Goal: Entertainment & Leisure: Consume media (video, audio)

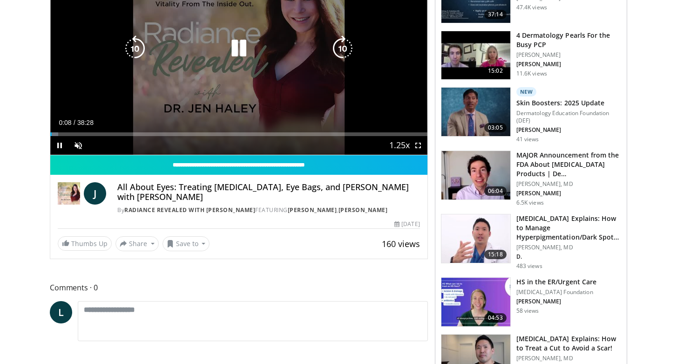
scroll to position [159, 0]
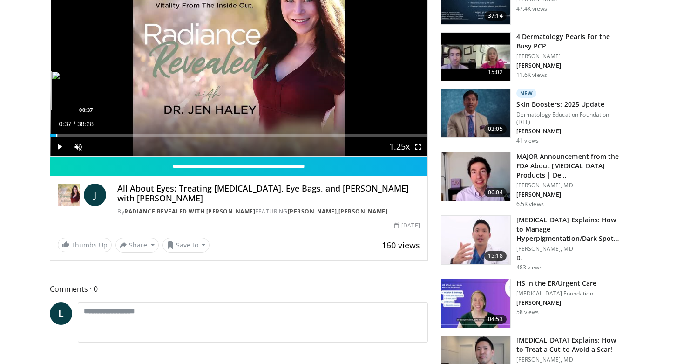
click at [56, 136] on div "Progress Bar" at bounding box center [56, 136] width 1 height 4
click at [77, 144] on span "Video Player" at bounding box center [78, 146] width 19 height 19
click at [65, 136] on div "Progress Bar" at bounding box center [65, 136] width 1 height 4
click at [75, 136] on div "Progress Bar" at bounding box center [74, 136] width 1 height 4
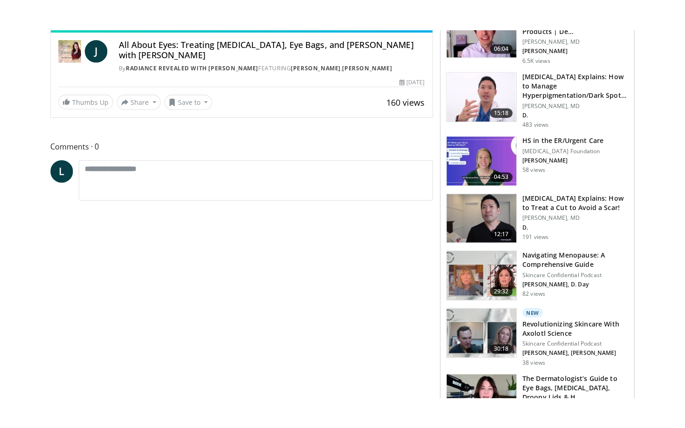
scroll to position [186, 0]
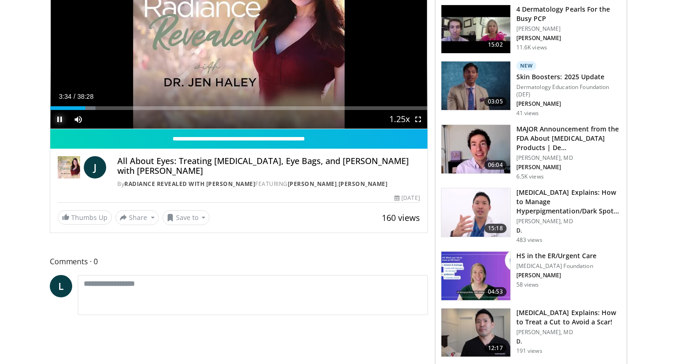
click at [57, 121] on span "Video Player" at bounding box center [59, 119] width 19 height 19
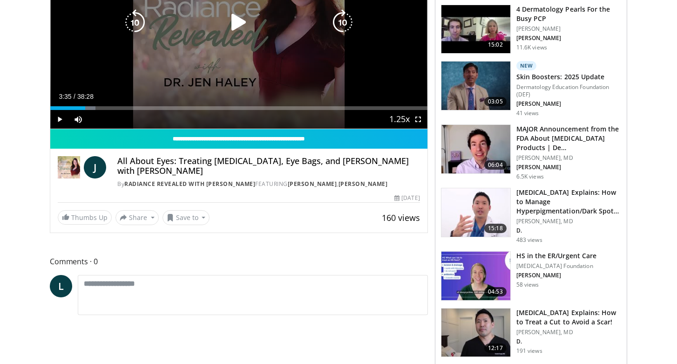
click at [240, 24] on icon "Video Player" at bounding box center [239, 22] width 26 height 26
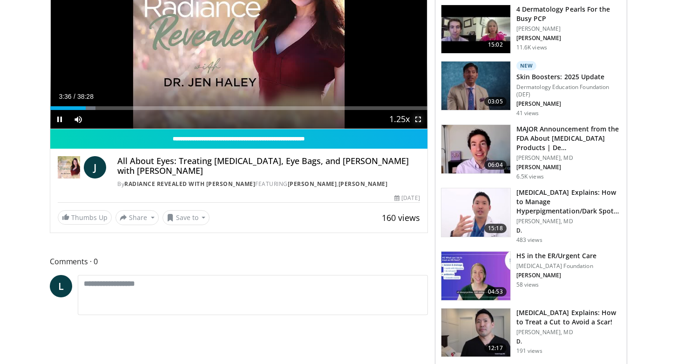
click at [420, 122] on span "Video Player" at bounding box center [418, 119] width 19 height 19
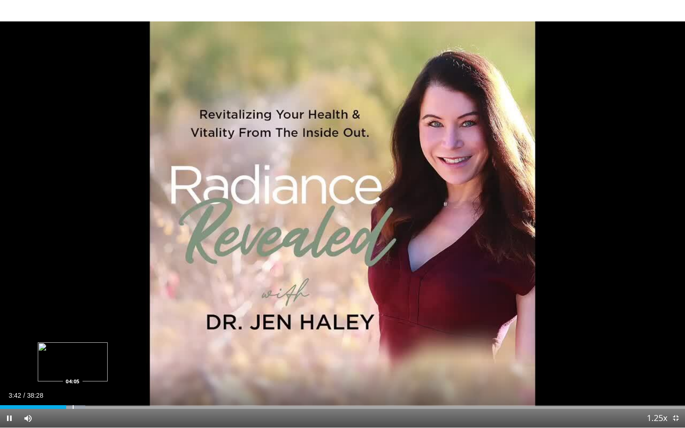
click at [73, 363] on div "Progress Bar" at bounding box center [73, 407] width 1 height 4
click at [85, 363] on div "Progress Bar" at bounding box center [85, 407] width 1 height 4
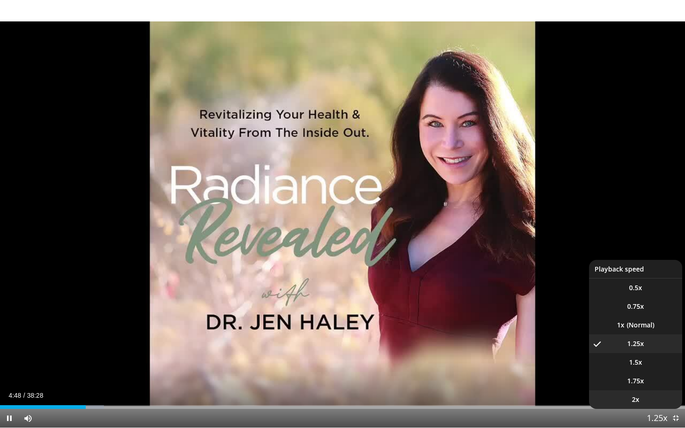
click at [635, 363] on span "2x" at bounding box center [635, 399] width 7 height 9
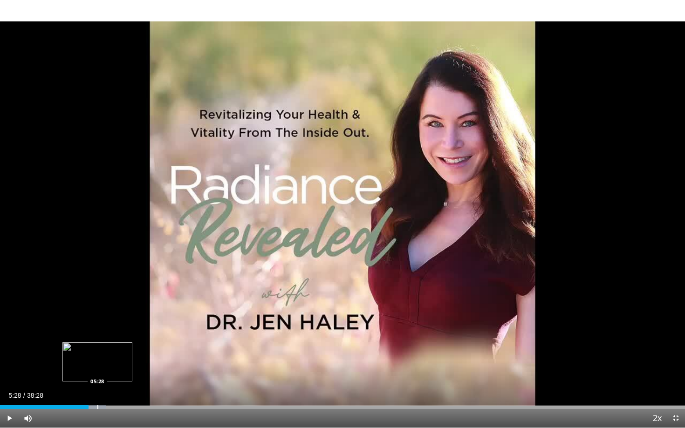
click at [97, 363] on div "Loaded : 15.46% 05:28 05:28" at bounding box center [342, 404] width 685 height 9
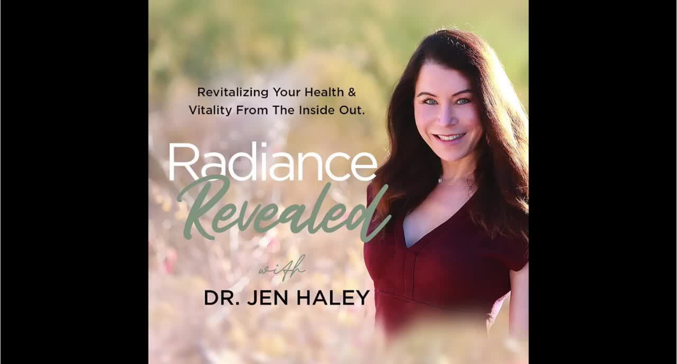
scroll to position [89, 0]
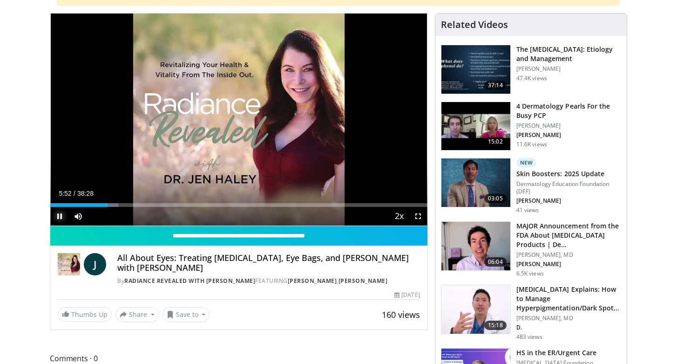
click at [60, 216] on span "Video Player" at bounding box center [59, 216] width 19 height 19
